Goal: Task Accomplishment & Management: Complete application form

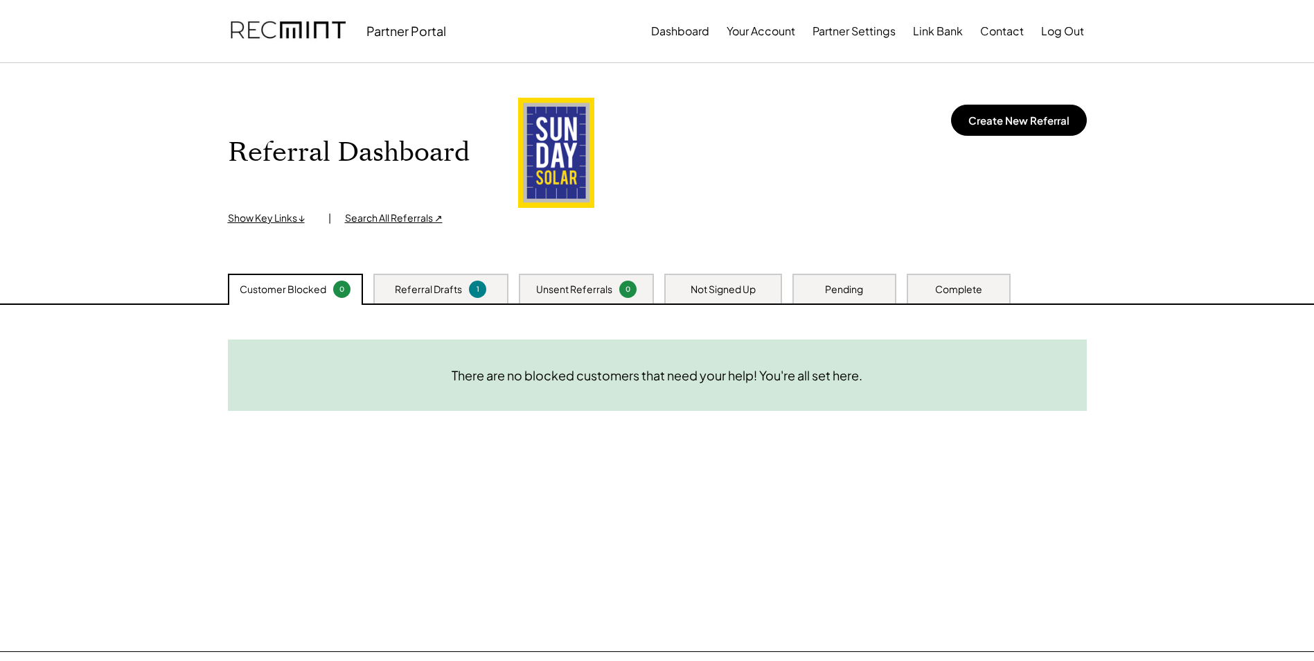
click at [454, 284] on div "Referral Drafts" at bounding box center [428, 290] width 67 height 14
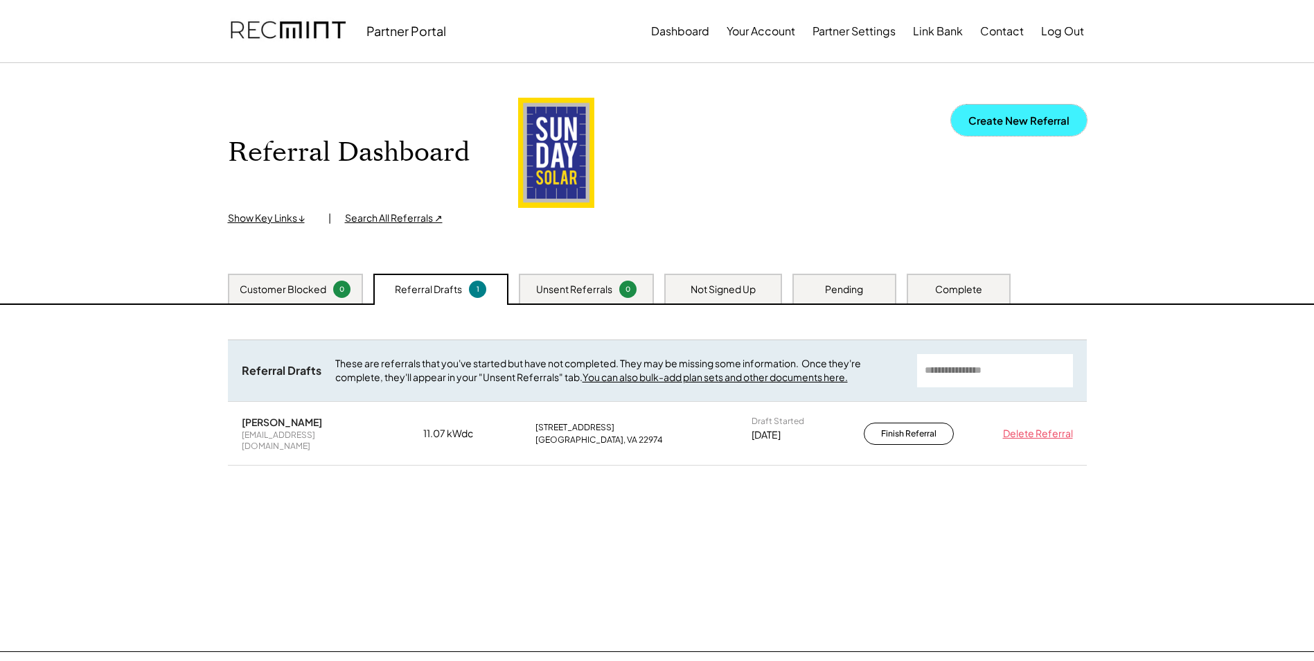
click at [977, 123] on button "Create New Referral" at bounding box center [1019, 120] width 136 height 31
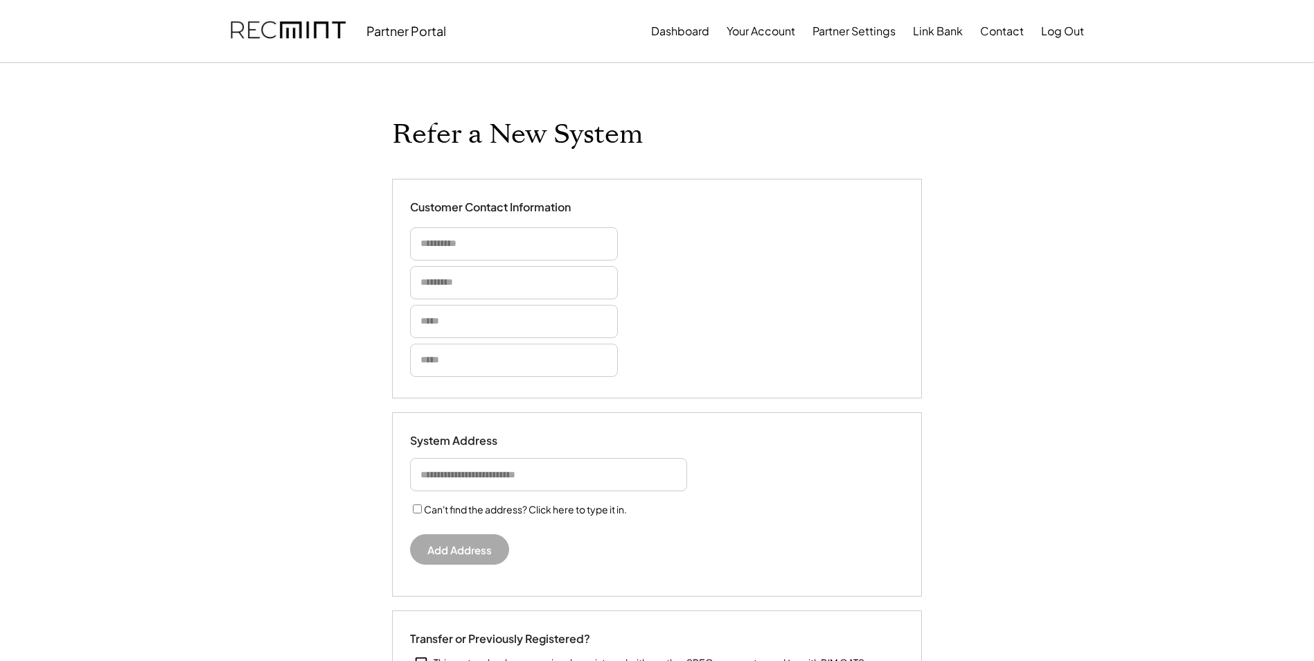
select select "**********"
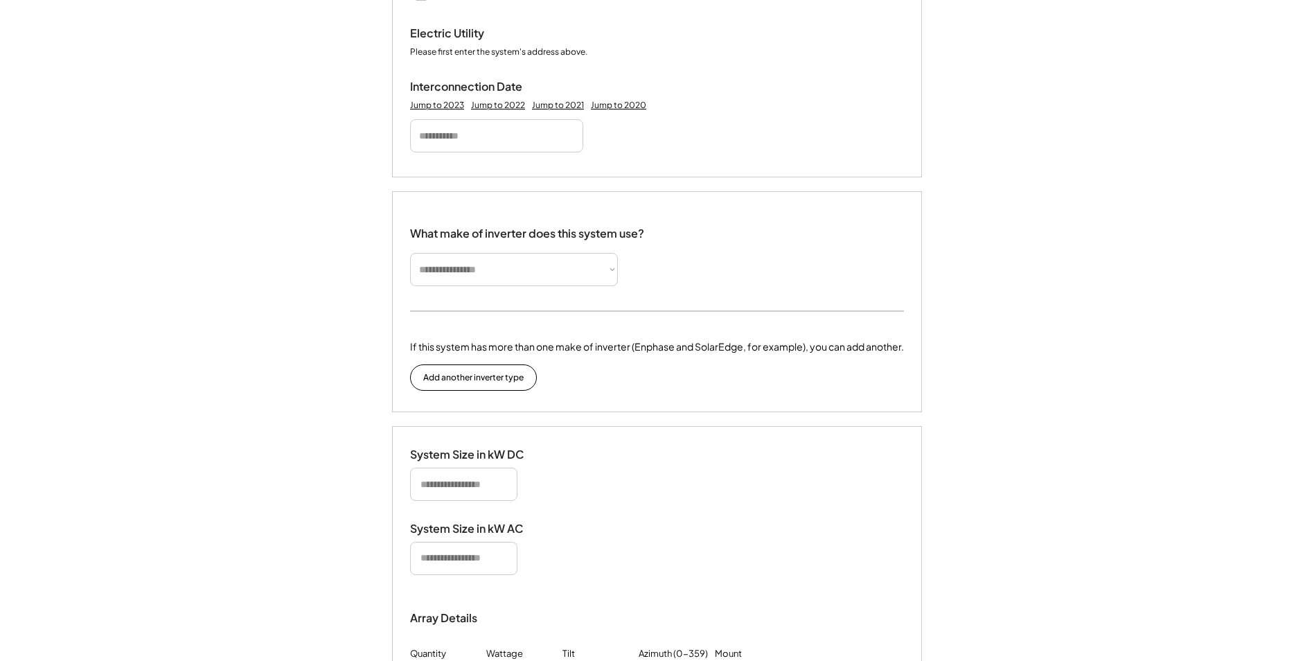
scroll to position [693, 0]
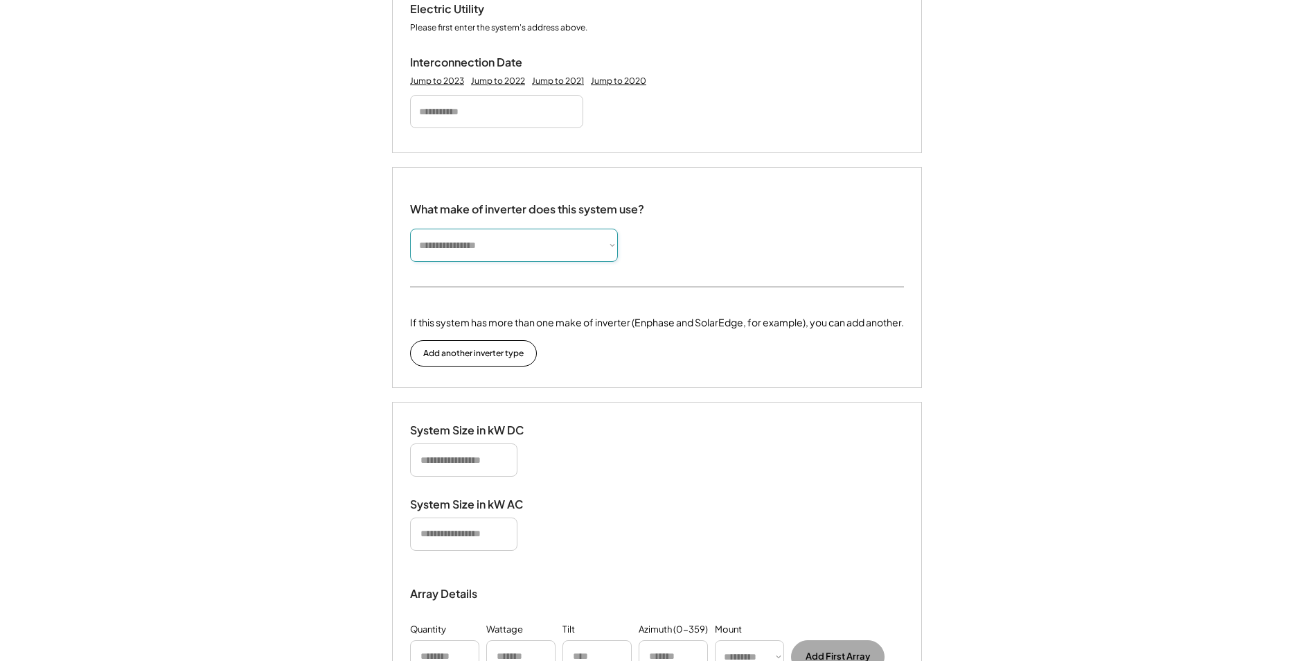
click at [612, 245] on select "**********" at bounding box center [514, 245] width 208 height 33
click at [832, 406] on div "System Size in kW DC System Size in kW AC Array Details Quantity Wattage Tilt A…" at bounding box center [657, 588] width 530 height 373
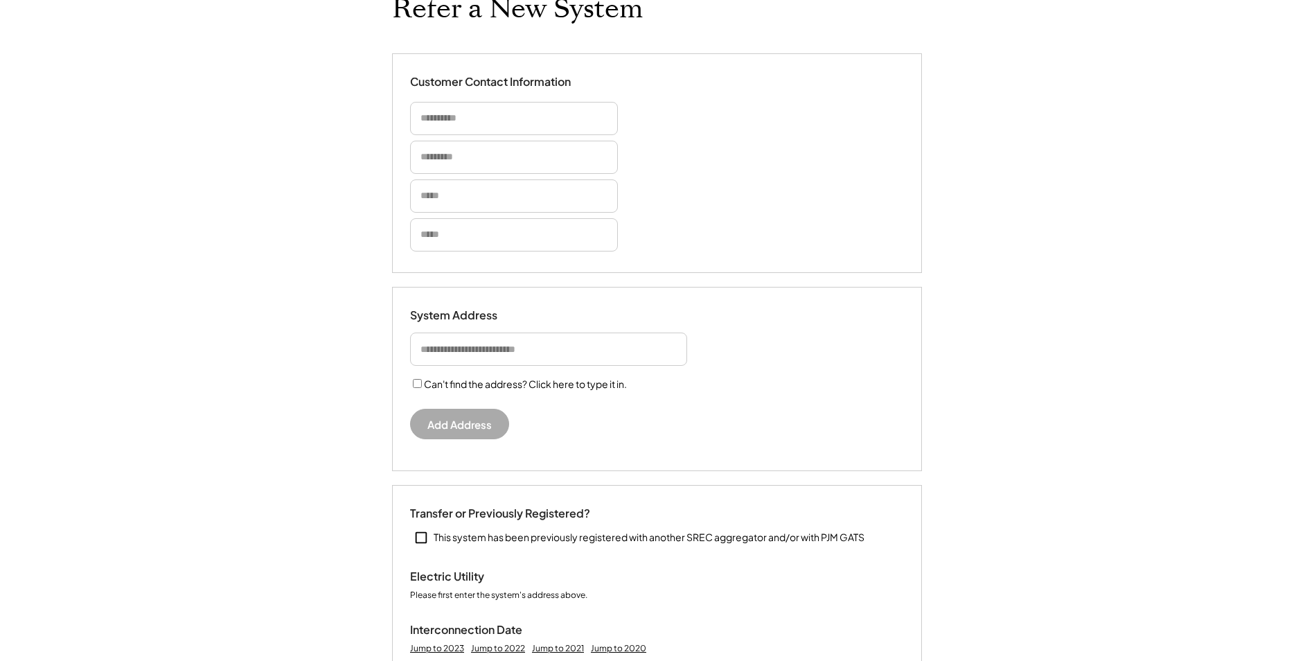
scroll to position [0, 0]
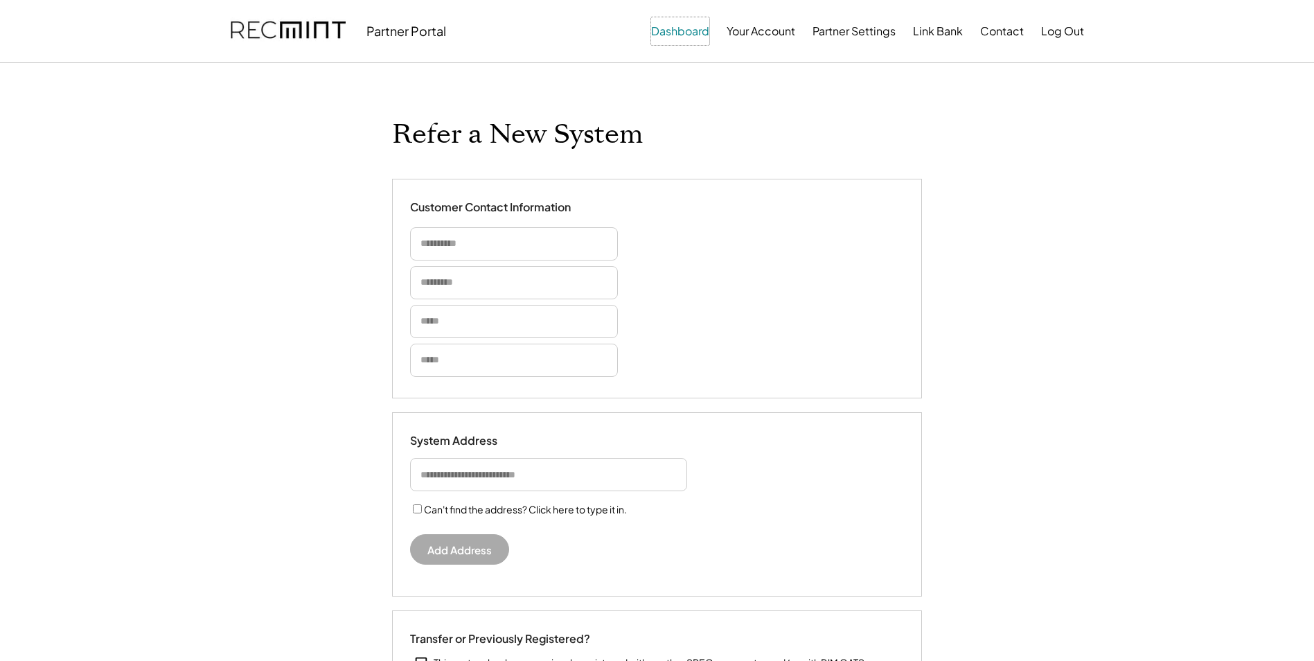
click at [671, 28] on button "Dashboard" at bounding box center [680, 31] width 58 height 28
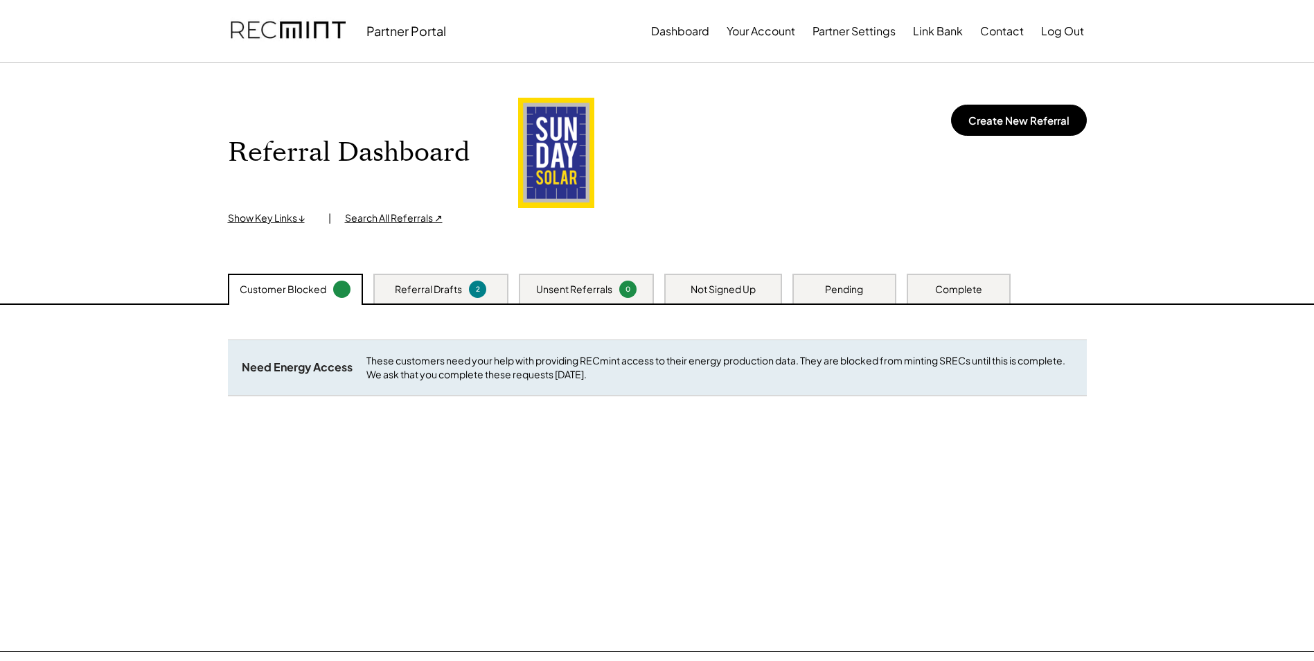
click at [406, 287] on div "Referral Drafts" at bounding box center [428, 290] width 67 height 14
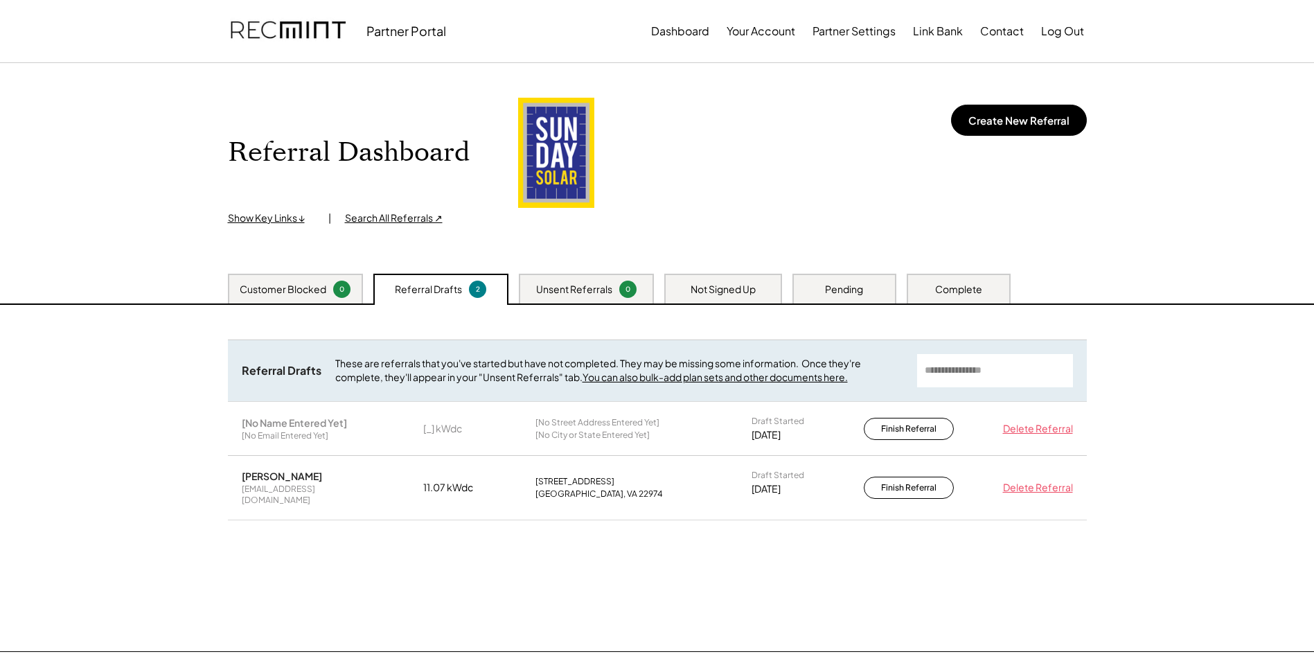
click at [571, 294] on div "Unsent Referrals" at bounding box center [574, 290] width 76 height 14
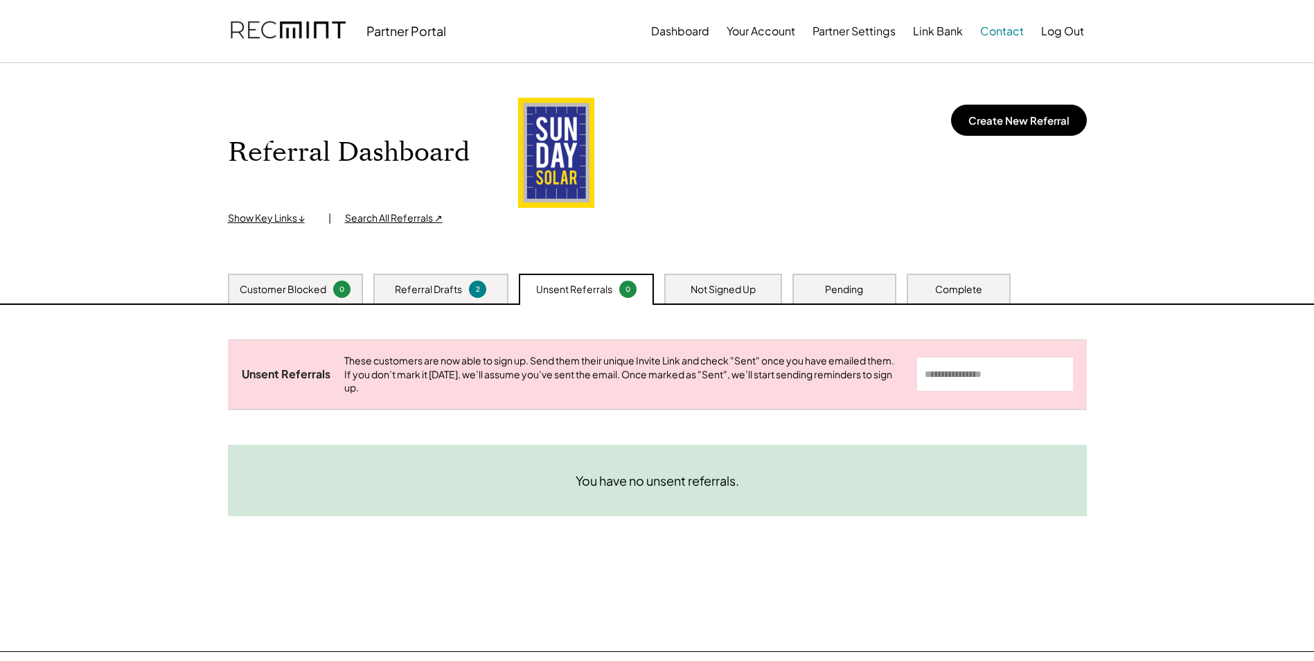
click at [1001, 28] on button "Contact" at bounding box center [1002, 31] width 44 height 28
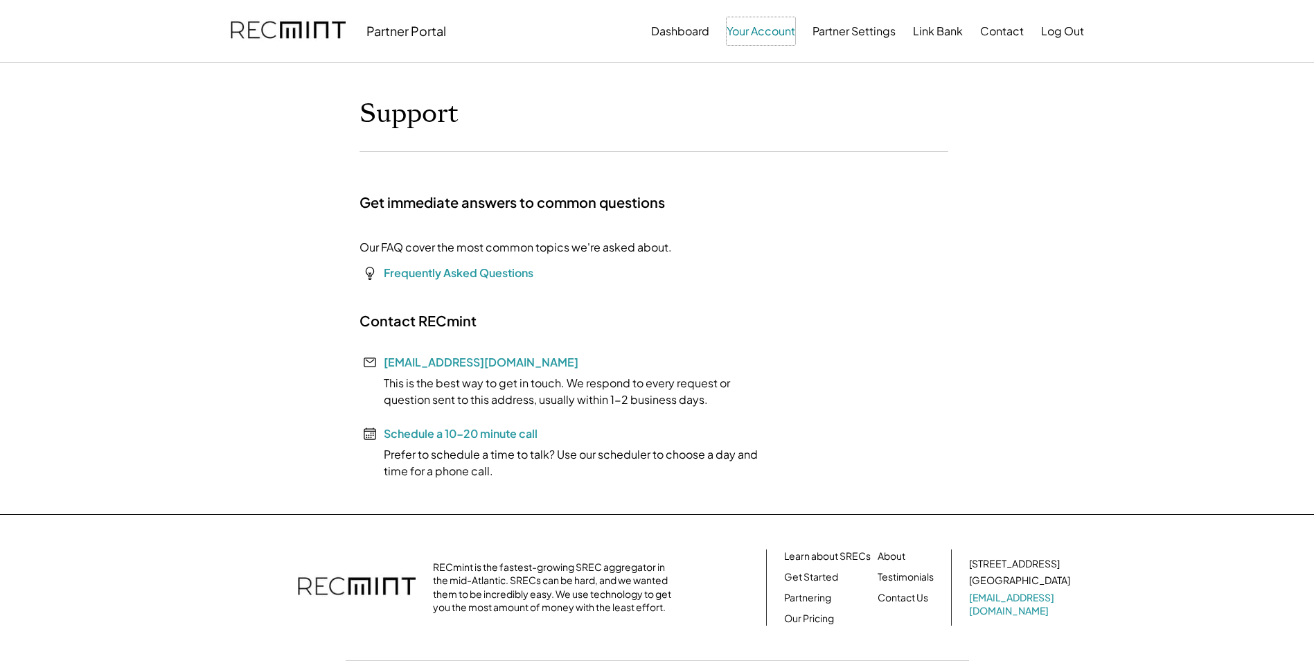
click at [774, 30] on button "Your Account" at bounding box center [761, 31] width 69 height 28
